Goal: Transaction & Acquisition: Purchase product/service

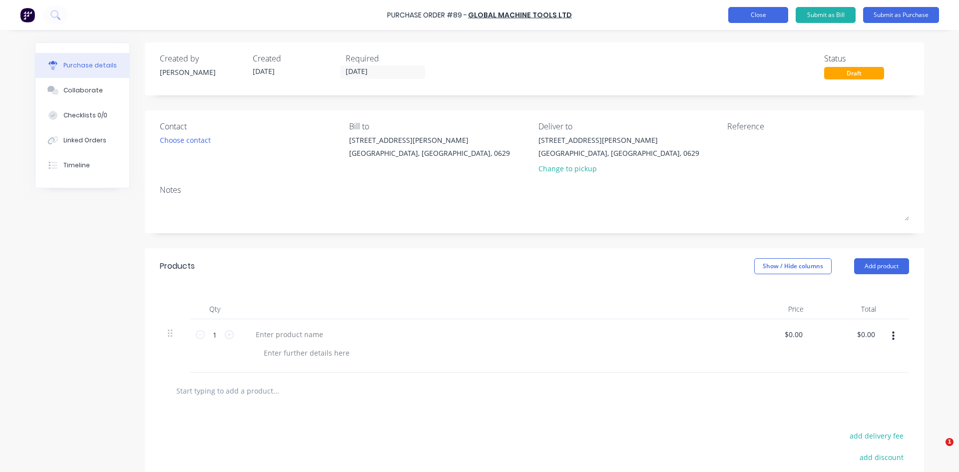
click at [749, 15] on button "Close" at bounding box center [759, 15] width 60 height 16
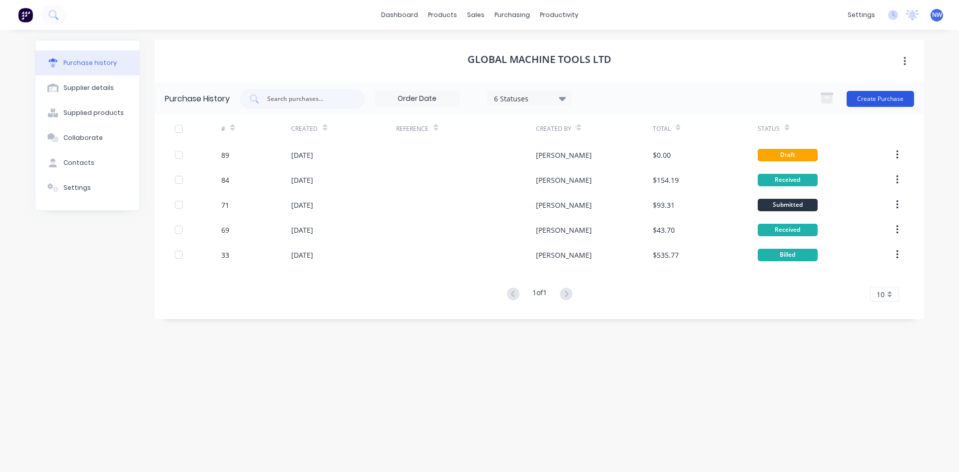
click at [875, 99] on button "Create Purchase" at bounding box center [880, 99] width 67 height 16
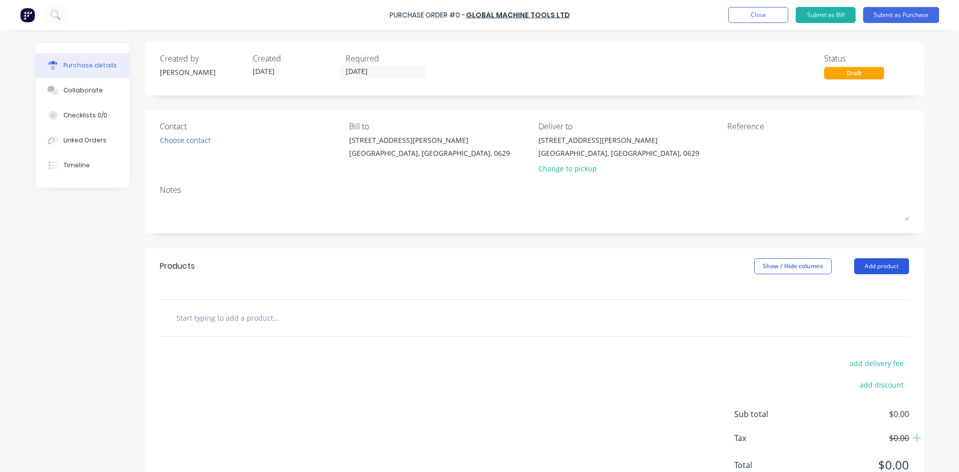
click at [875, 264] on button "Add product" at bounding box center [881, 266] width 55 height 16
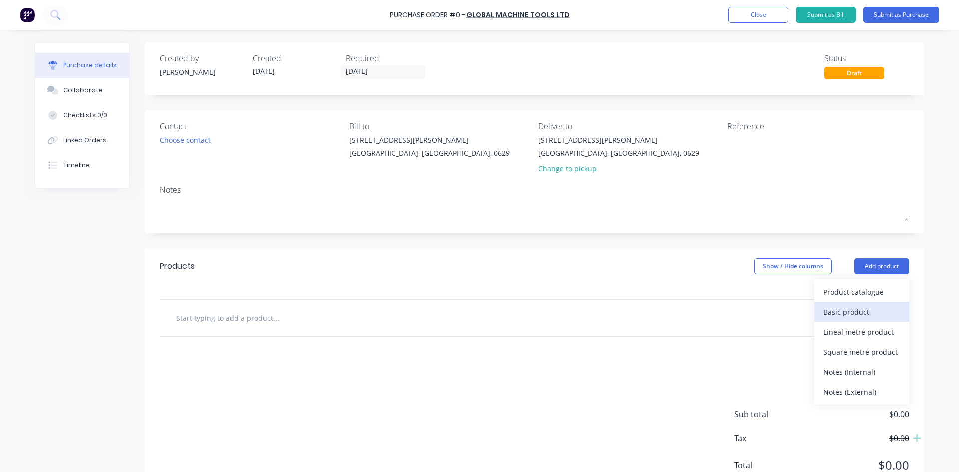
click at [846, 310] on div "Basic product" at bounding box center [861, 312] width 77 height 14
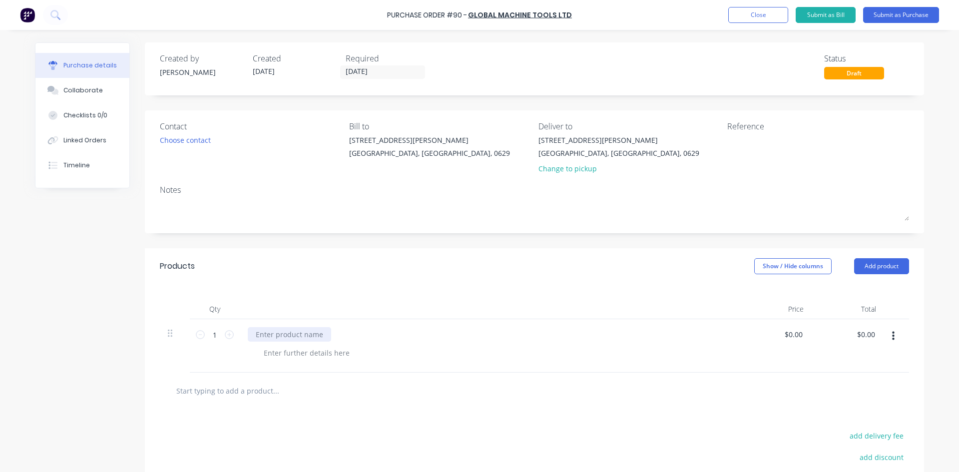
click at [286, 336] on div at bounding box center [289, 334] width 83 height 14
paste div
click at [226, 336] on icon at bounding box center [229, 334] width 9 height 9
type input "2"
drag, startPoint x: 560, startPoint y: 391, endPoint x: 603, endPoint y: 257, distance: 140.6
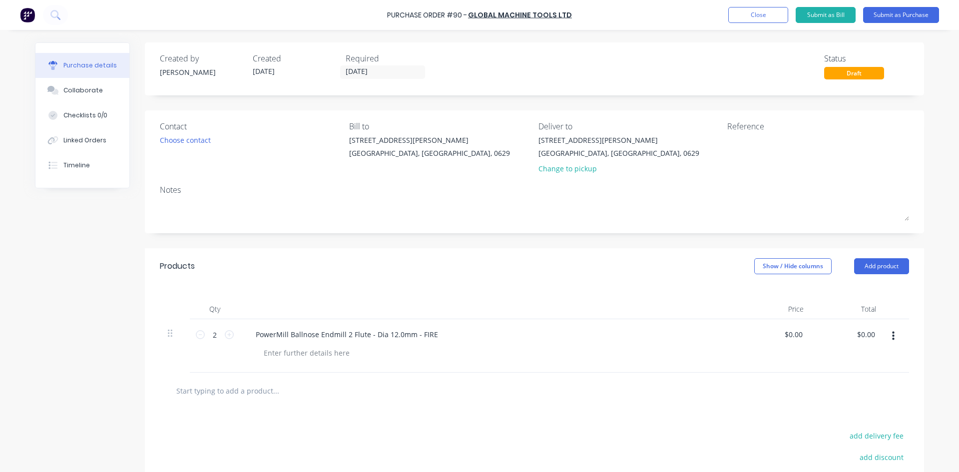
click at [560, 390] on div at bounding box center [534, 391] width 733 height 20
click at [796, 335] on input "0.00" at bounding box center [795, 334] width 19 height 14
drag, startPoint x: 799, startPoint y: 335, endPoint x: 757, endPoint y: 336, distance: 42.5
click at [759, 337] on div "0.00 0.00" at bounding box center [775, 345] width 72 height 53
paste input "58.83"
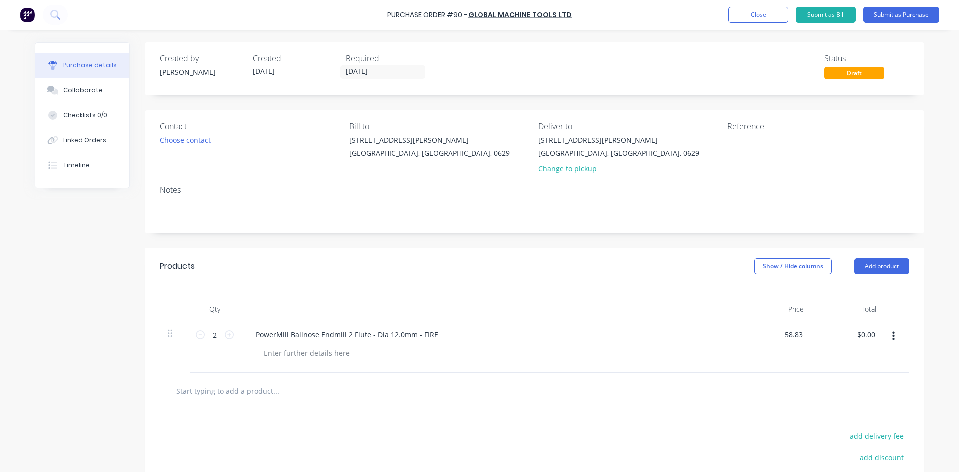
type input "$58.83"
type input "$117.66"
click at [743, 399] on div at bounding box center [534, 391] width 733 height 20
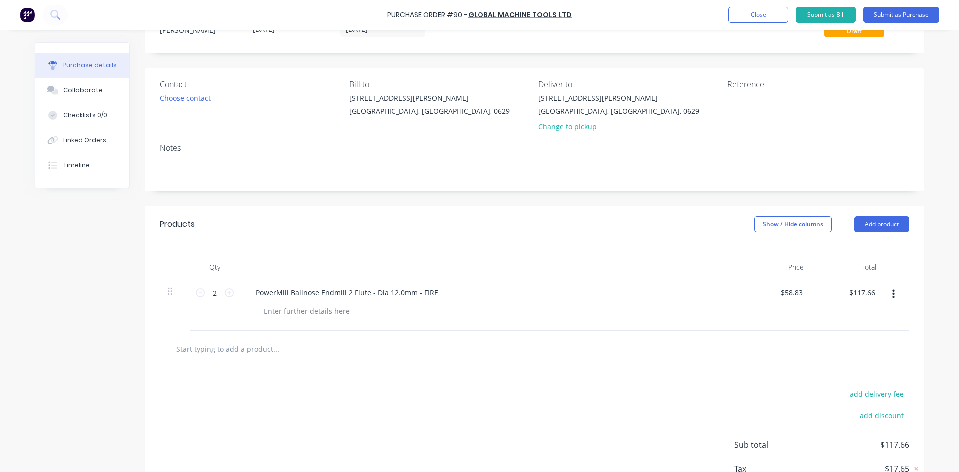
scroll to position [100, 0]
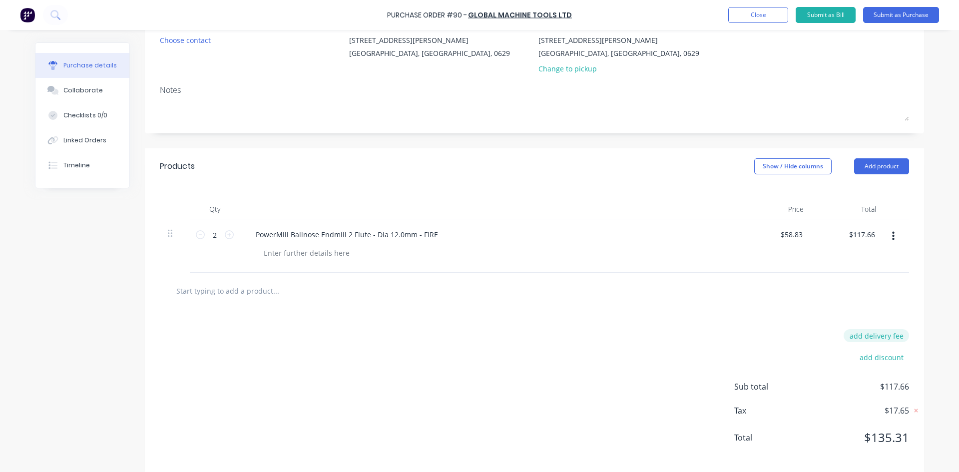
click at [860, 337] on button "add delivery fee" at bounding box center [876, 335] width 65 height 13
type input "$10.00"
click at [596, 335] on div "Delivery fee $10.00 add discount Sub total $127.66 Tax $19.15 Total $146.81" at bounding box center [534, 392] width 779 height 166
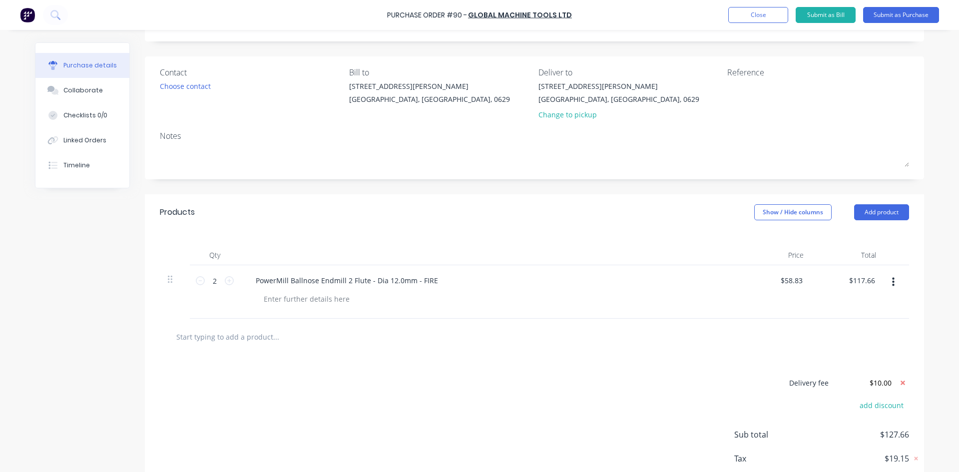
scroll to position [0, 0]
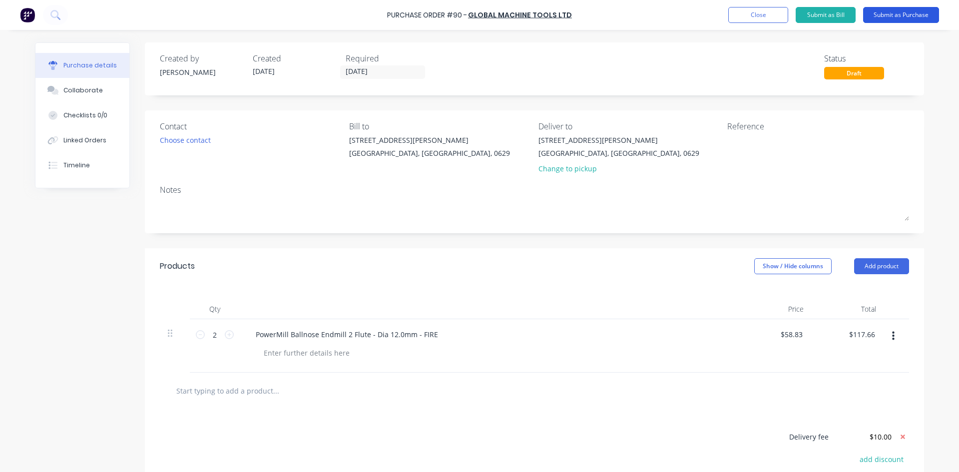
click at [893, 16] on button "Submit as Purchase" at bounding box center [901, 15] width 76 height 16
